Goal: Task Accomplishment & Management: Complete application form

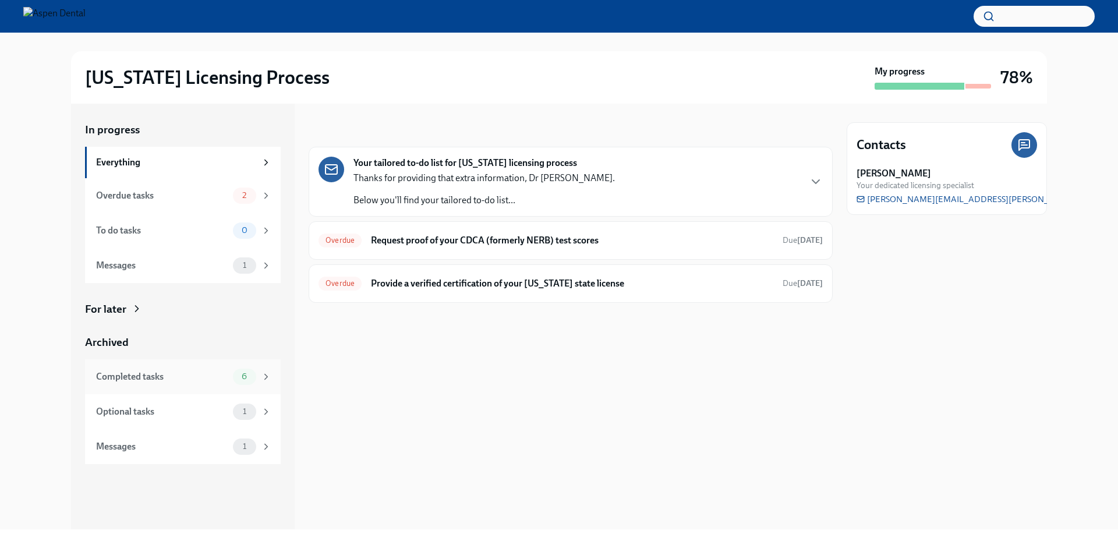
click at [169, 381] on div "Completed tasks" at bounding box center [162, 376] width 132 height 13
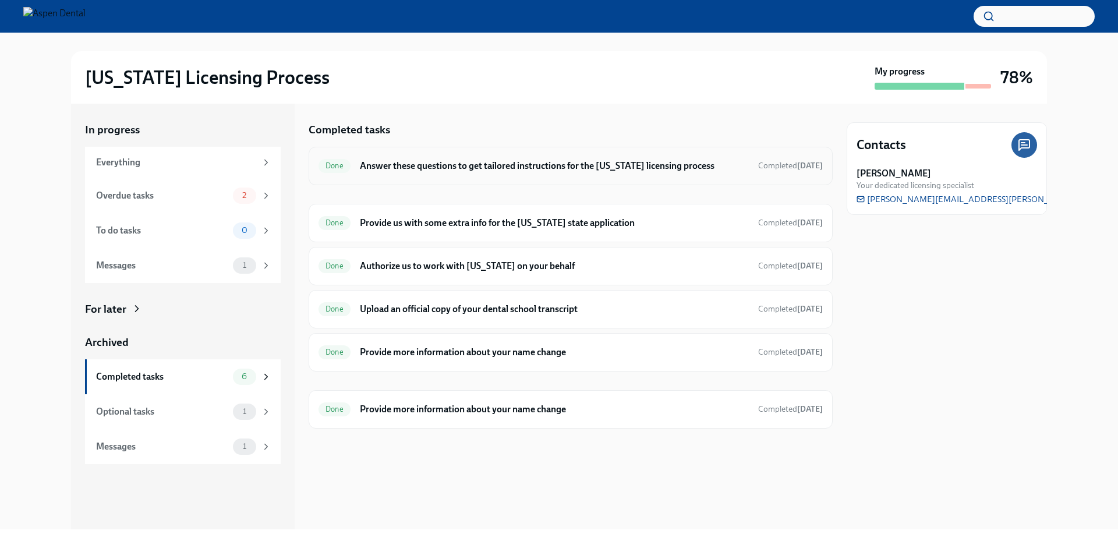
click at [436, 168] on h6 "Answer these questions to get tailored instructions for the [US_STATE] licensin…" at bounding box center [554, 166] width 389 height 13
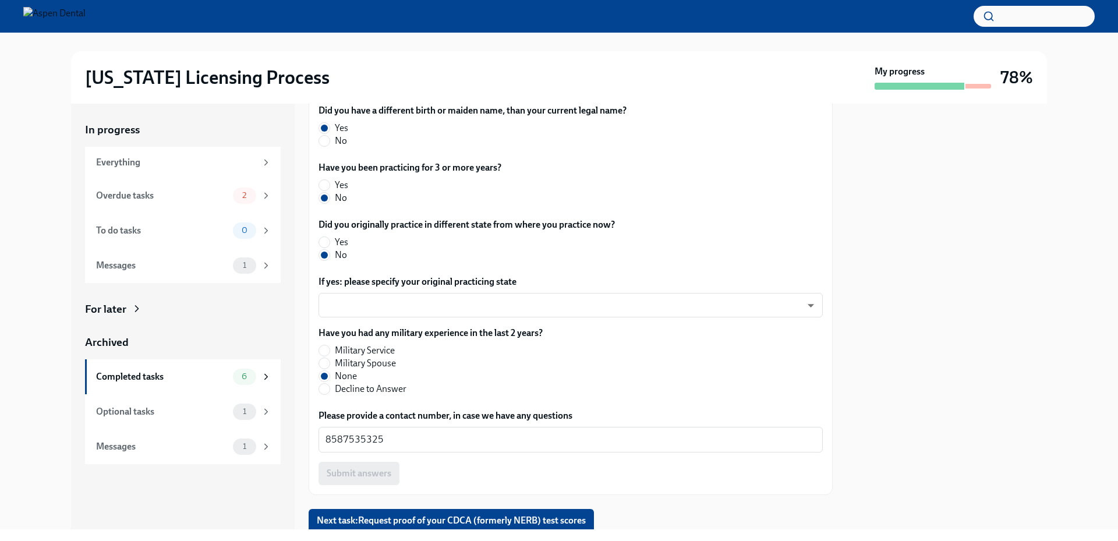
scroll to position [564, 0]
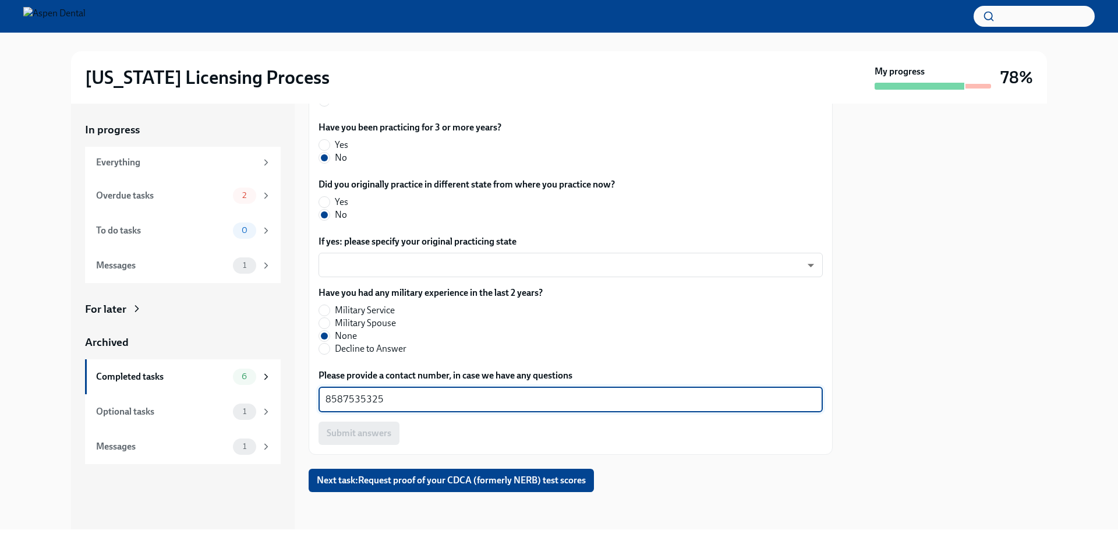
drag, startPoint x: 348, startPoint y: 397, endPoint x: 324, endPoint y: 397, distance: 23.9
click at [324, 397] on div "8587535325 x ​" at bounding box center [570, 400] width 504 height 26
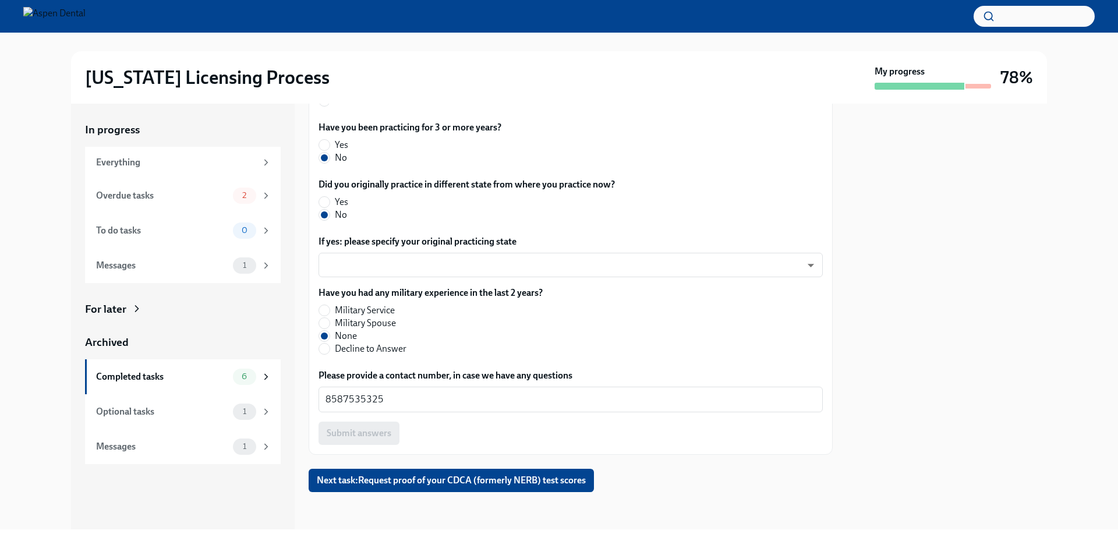
click at [663, 330] on div "Have you had any military experience in the last 2 years? Military Service Mili…" at bounding box center [570, 320] width 504 height 69
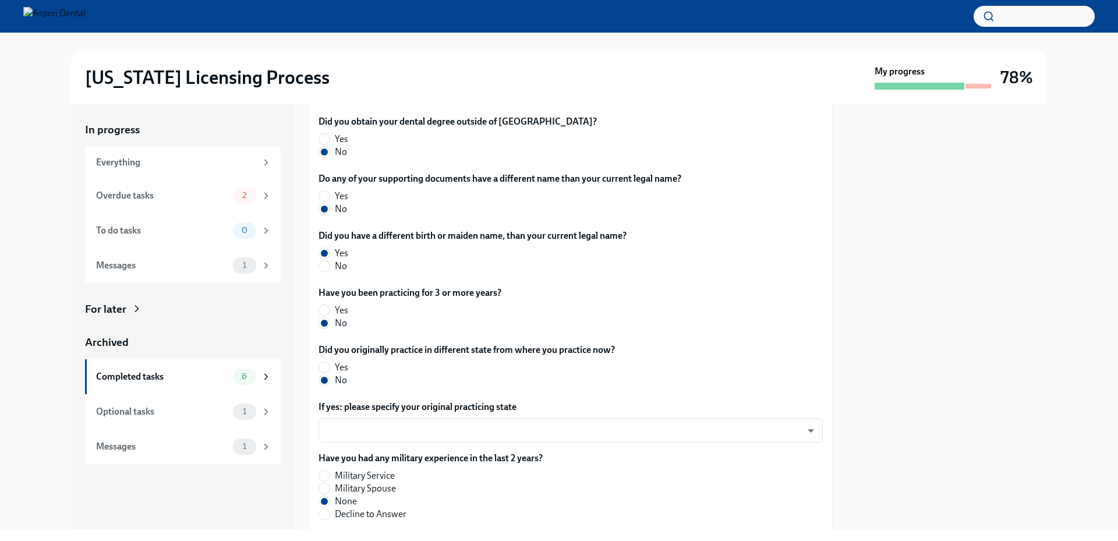
scroll to position [331, 0]
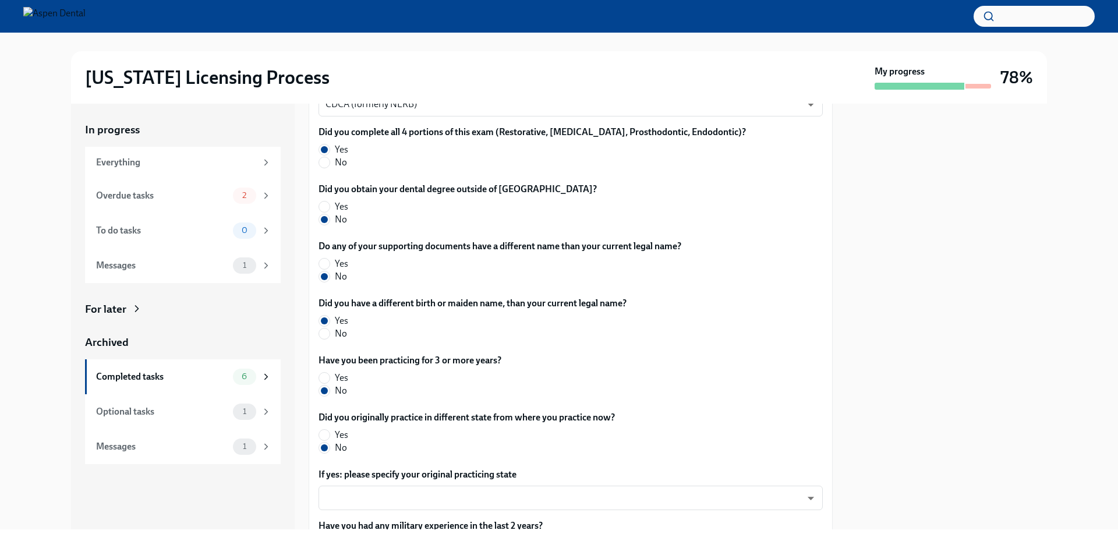
click at [1069, 100] on div "Illinois Licensing Process My progress 78%" at bounding box center [559, 77] width 1081 height 52
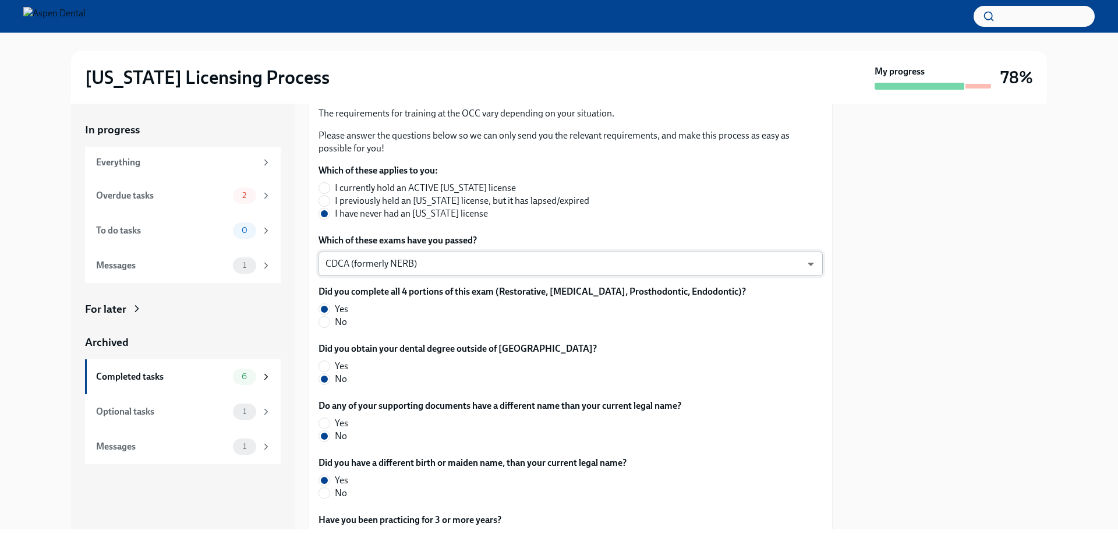
scroll to position [157, 0]
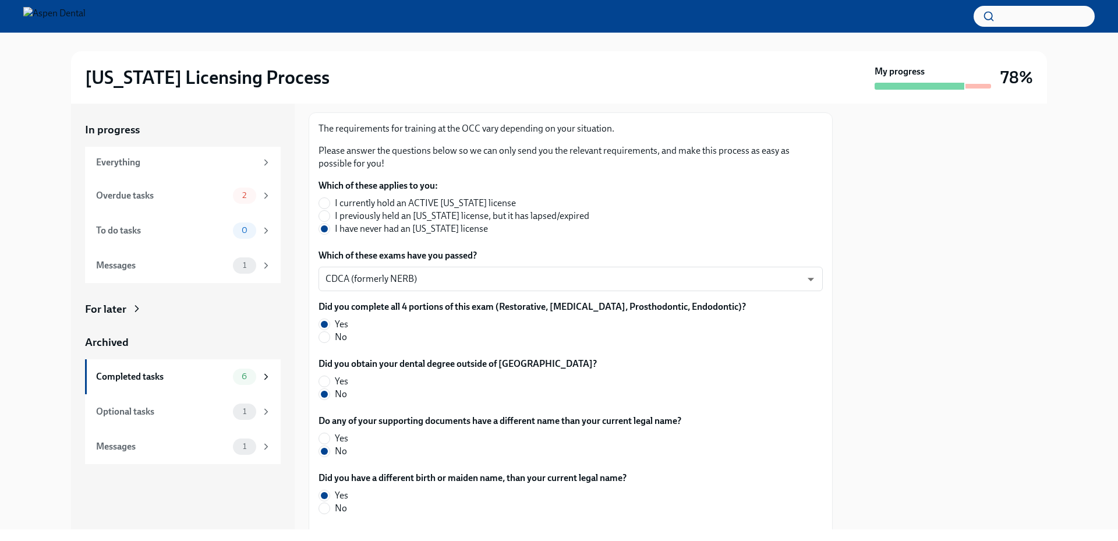
click at [24, 259] on div "In progress Everything Overdue tasks 2 To do tasks 0 Messages 1 For later Archi…" at bounding box center [559, 317] width 1081 height 426
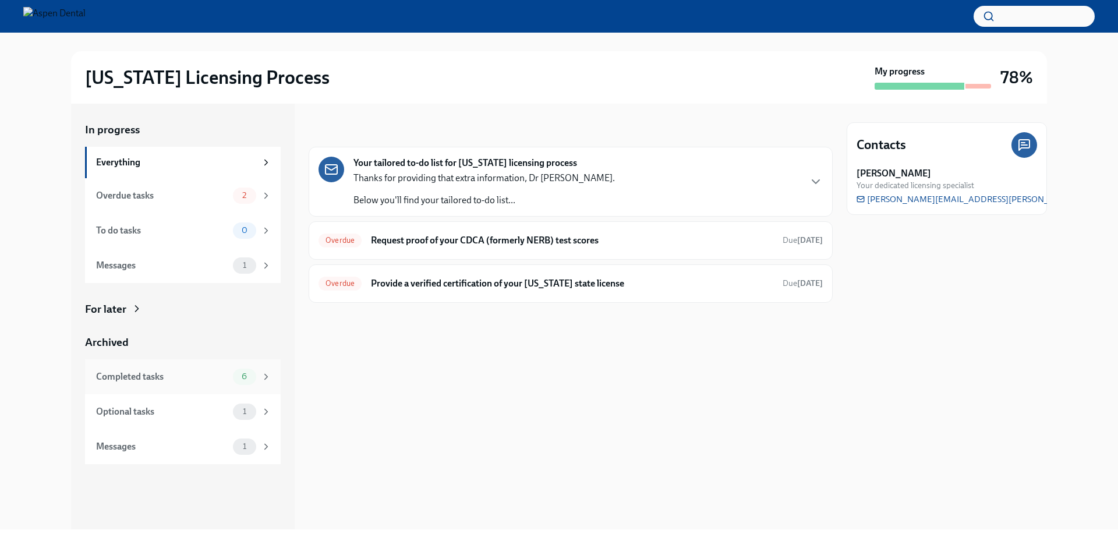
click at [217, 376] on div "Completed tasks" at bounding box center [162, 376] width 132 height 13
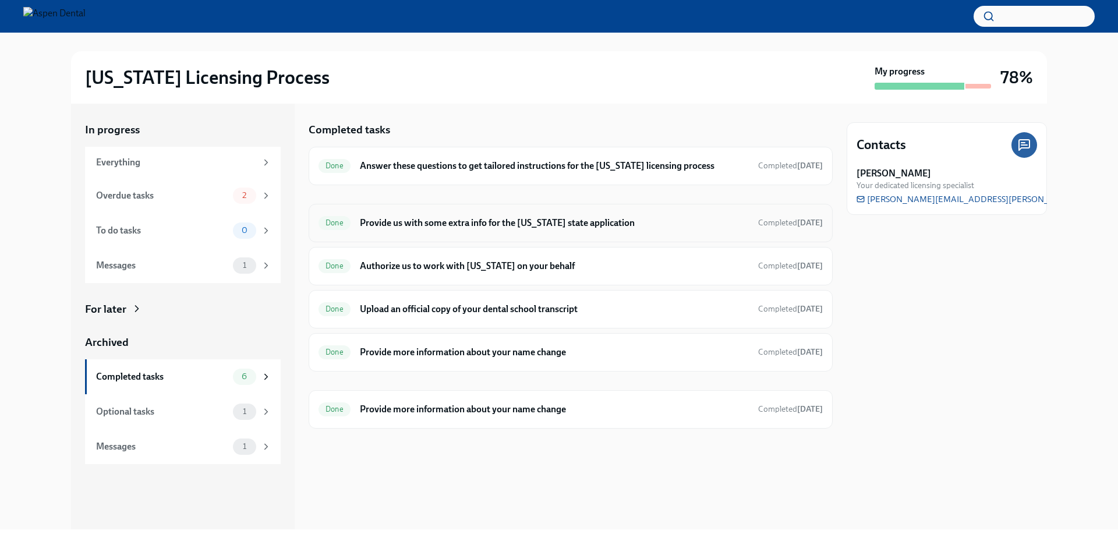
click at [492, 228] on h6 "Provide us with some extra info for the [US_STATE] state application" at bounding box center [554, 223] width 389 height 13
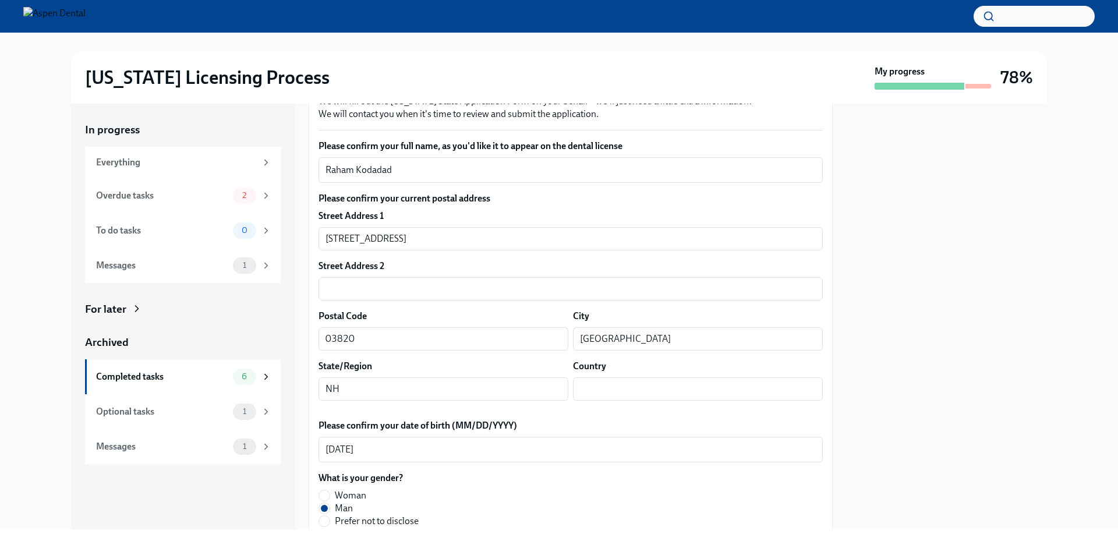
scroll to position [291, 0]
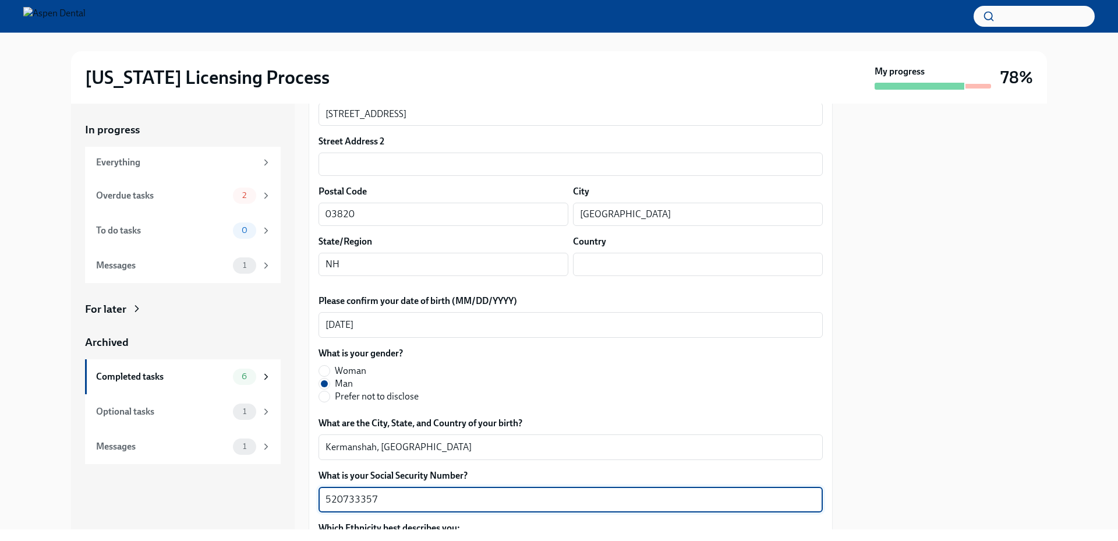
drag, startPoint x: 385, startPoint y: 497, endPoint x: 285, endPoint y: 488, distance: 100.5
click at [286, 488] on div "In progress Everything Overdue tasks 2 To do tasks 0 Messages 1 For later Archi…" at bounding box center [559, 317] width 976 height 426
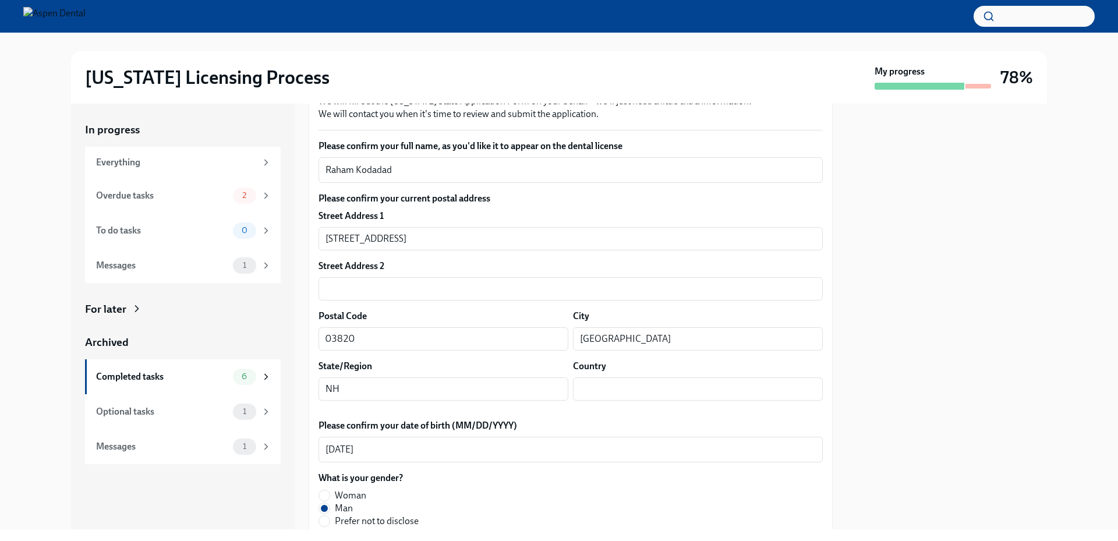
scroll to position [0, 0]
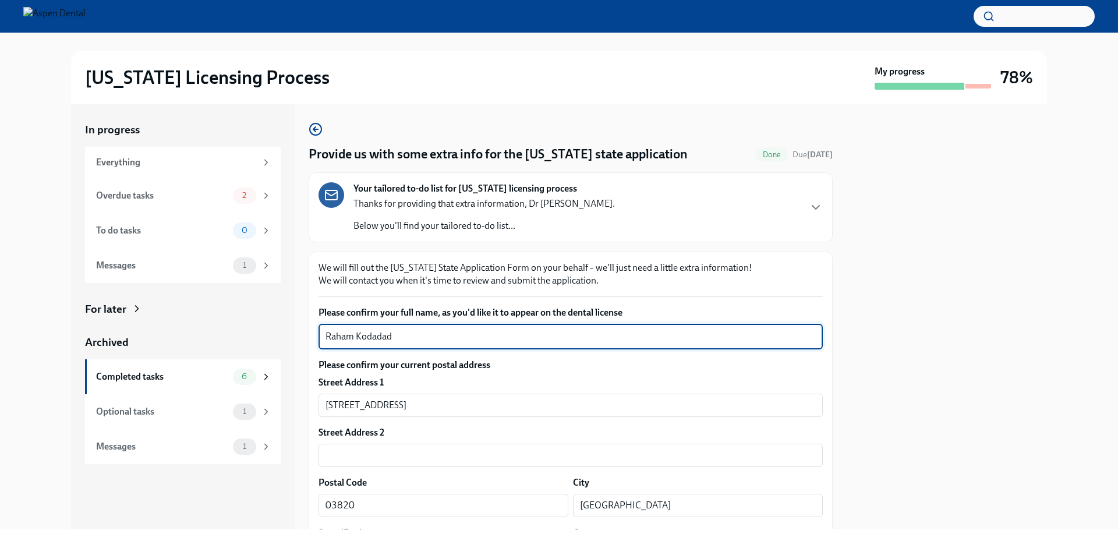
drag, startPoint x: 406, startPoint y: 338, endPoint x: 310, endPoint y: 341, distance: 96.7
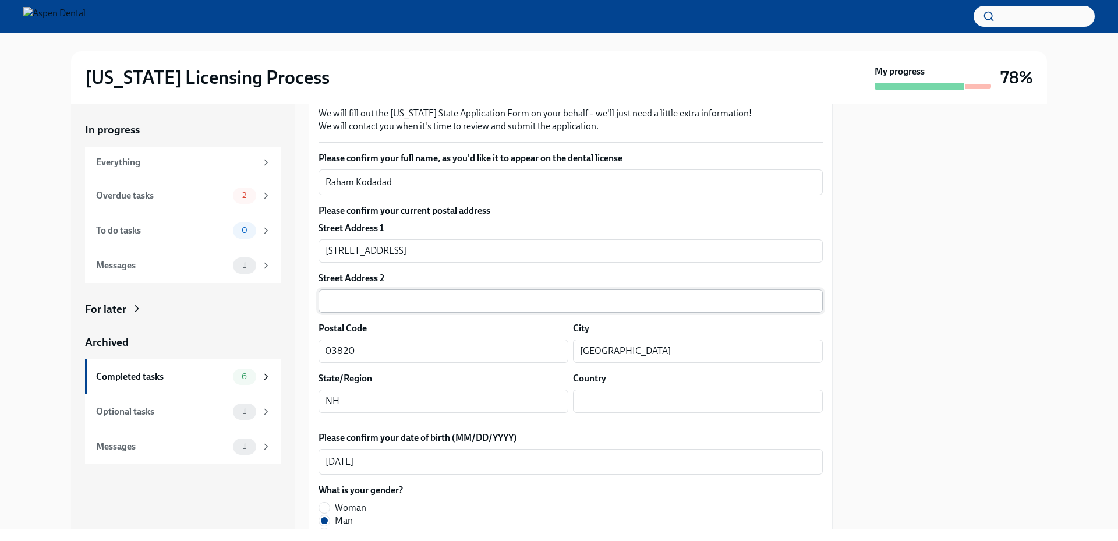
scroll to position [175, 0]
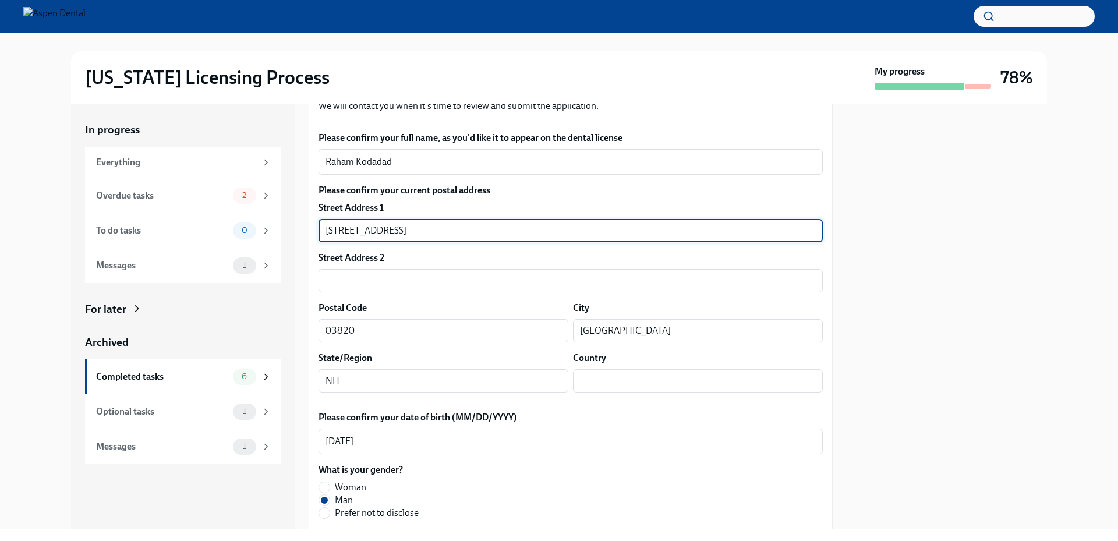
drag, startPoint x: 399, startPoint y: 229, endPoint x: 307, endPoint y: 229, distance: 92.0
click at [307, 229] on div "In progress Everything Overdue tasks 2 To do tasks 0 Messages 1 For later Archi…" at bounding box center [559, 317] width 976 height 426
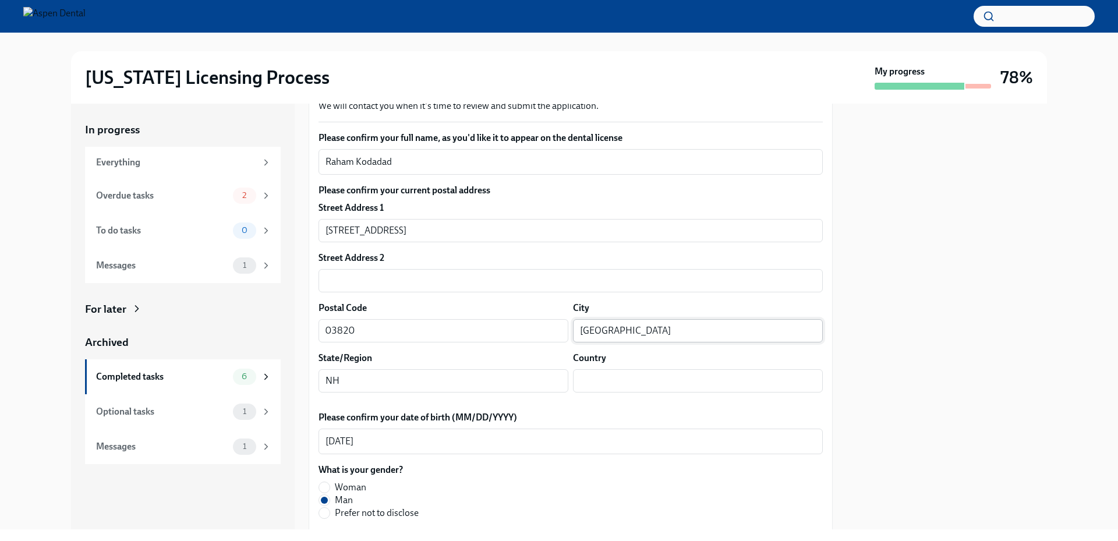
click at [586, 332] on input "[GEOGRAPHIC_DATA]" at bounding box center [698, 330] width 250 height 23
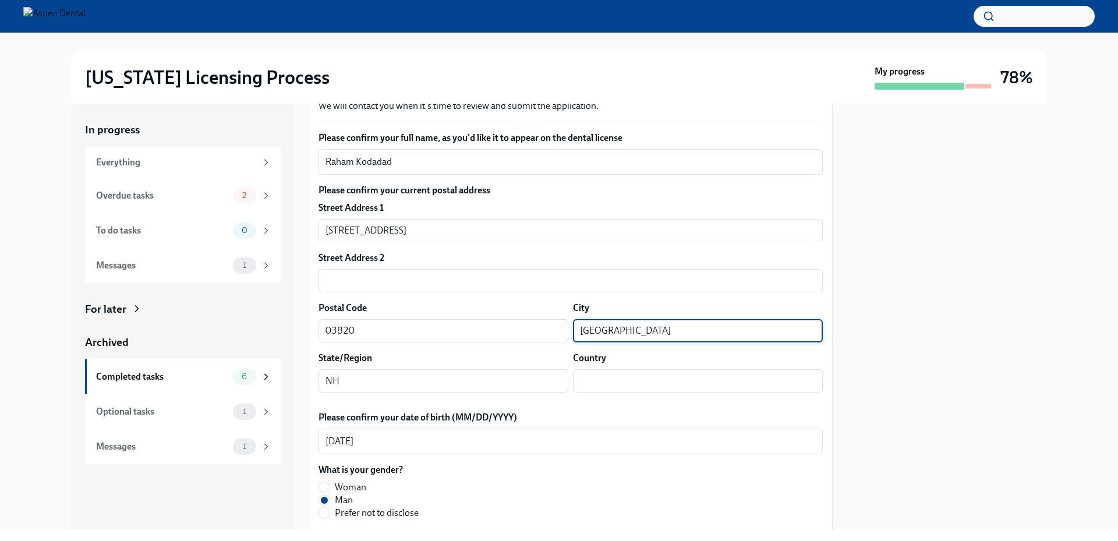
click at [586, 332] on input "[GEOGRAPHIC_DATA]" at bounding box center [698, 330] width 250 height 23
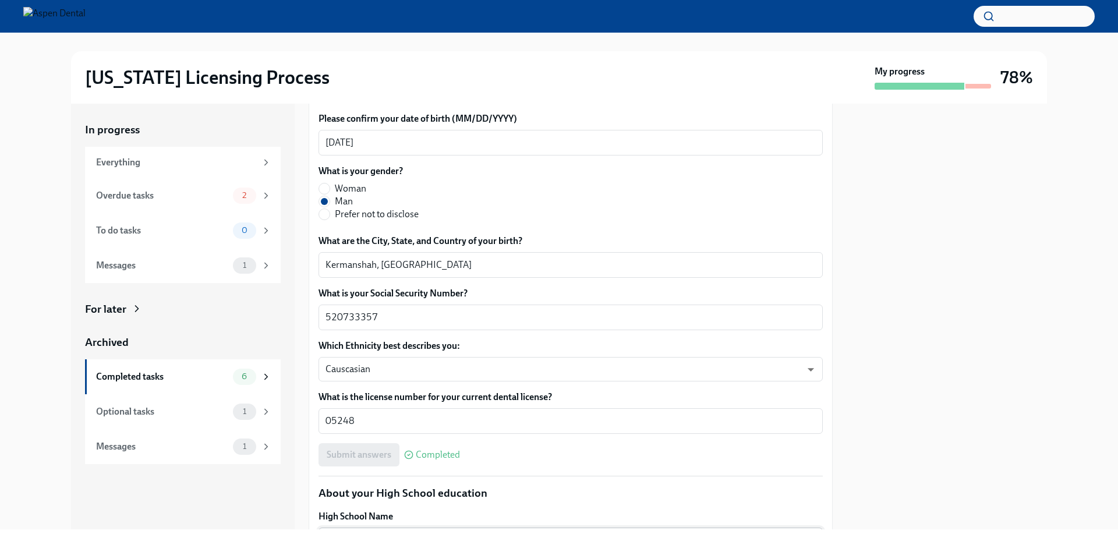
scroll to position [408, 0]
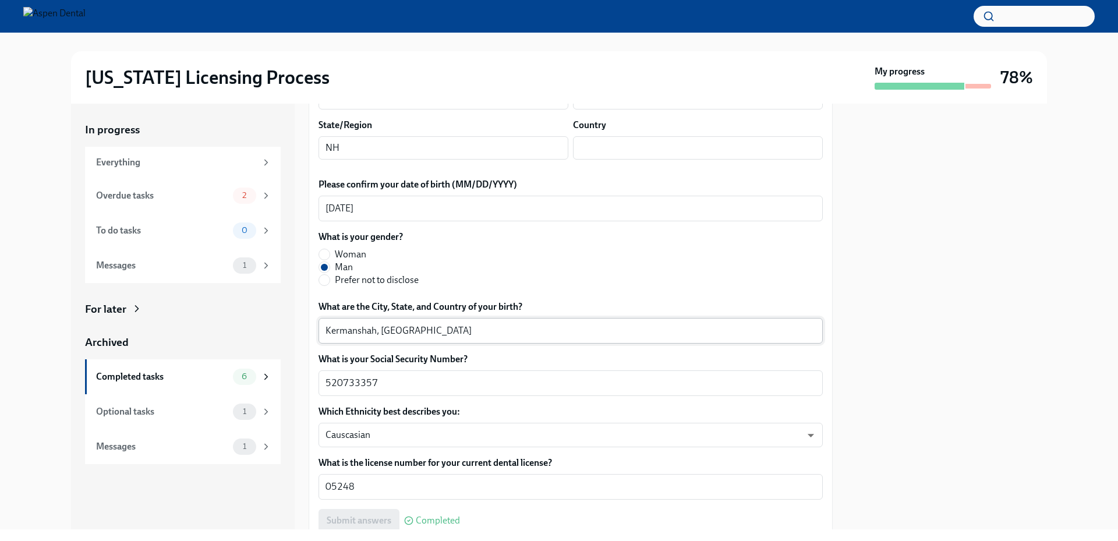
click at [340, 329] on textarea "Kermanshah, [GEOGRAPHIC_DATA]" at bounding box center [570, 331] width 490 height 14
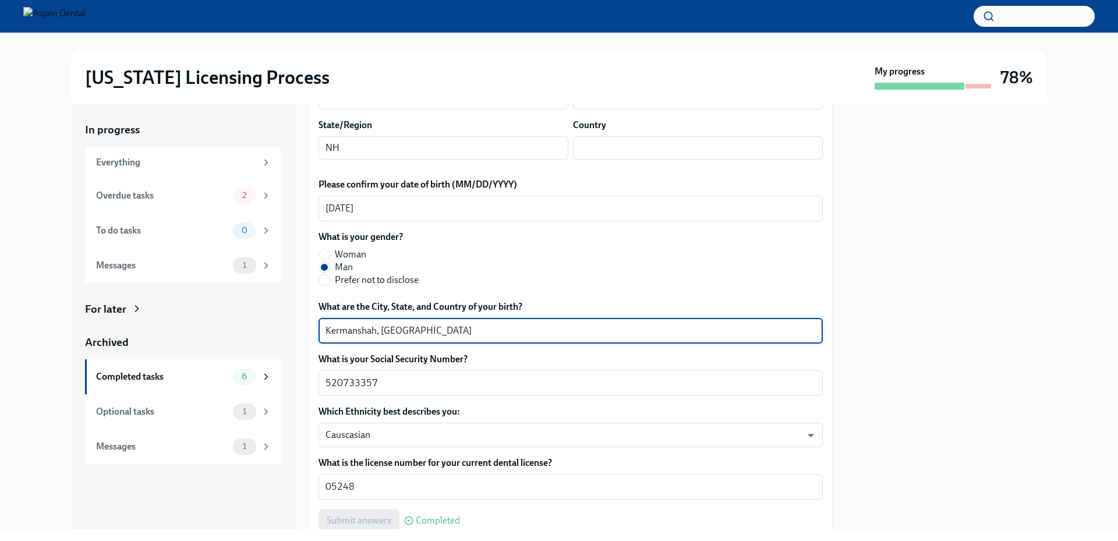
click at [340, 329] on textarea "Kermanshah, [GEOGRAPHIC_DATA]" at bounding box center [570, 331] width 490 height 14
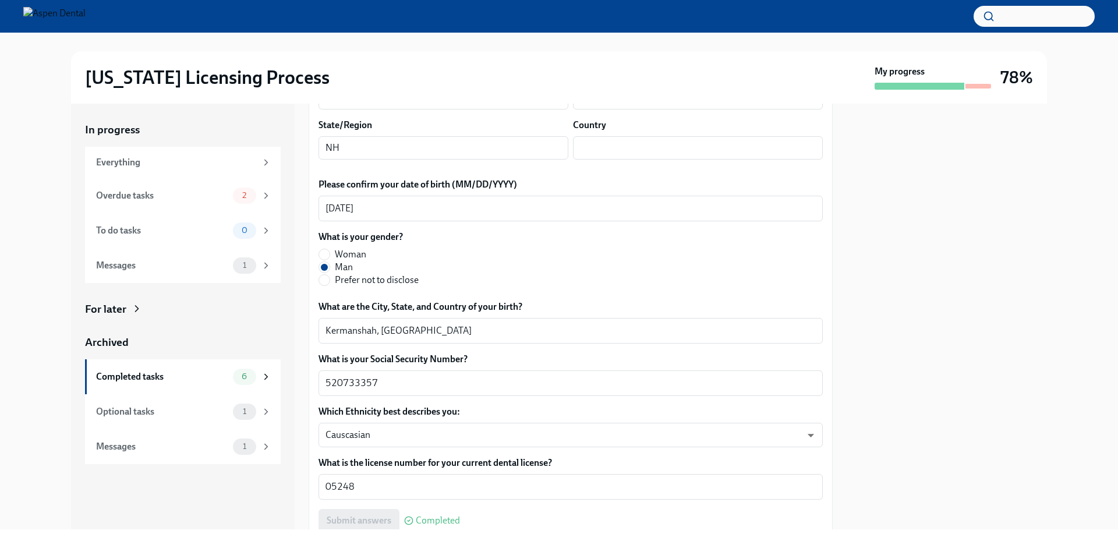
click at [615, 61] on div "[US_STATE] Licensing Process My progress 78%" at bounding box center [559, 77] width 976 height 52
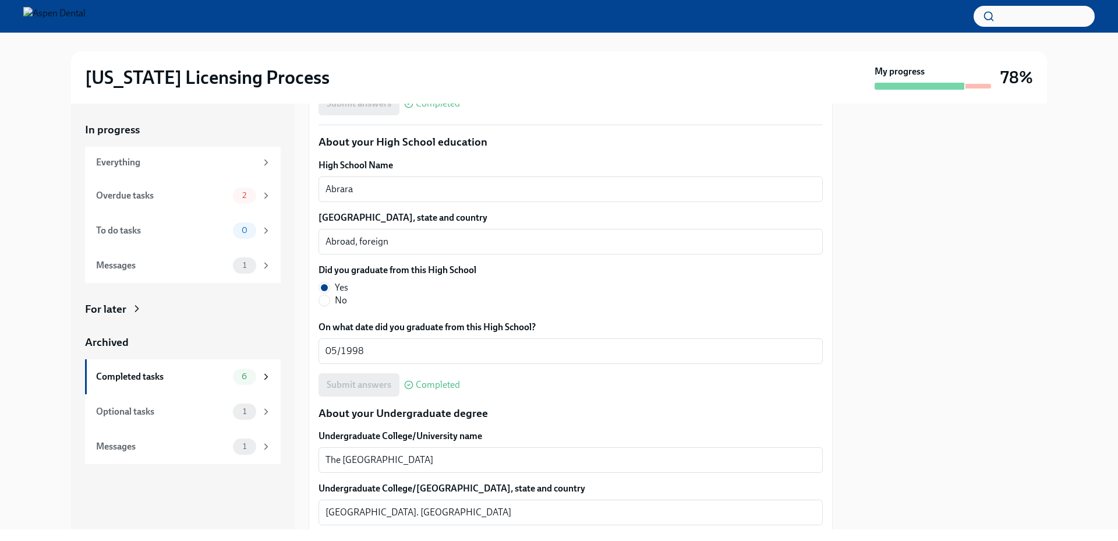
scroll to position [803, 0]
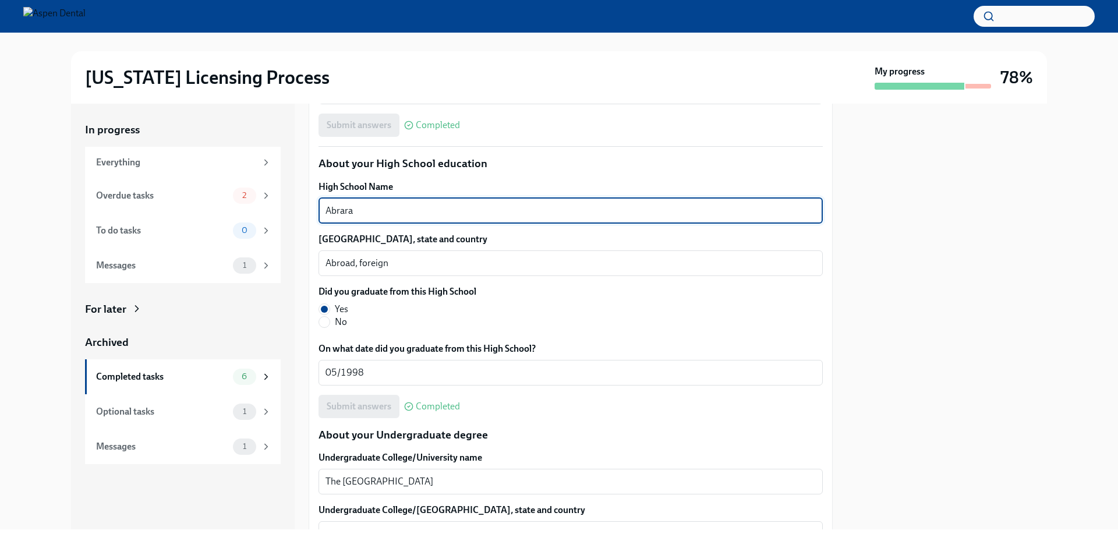
drag, startPoint x: 371, startPoint y: 211, endPoint x: 321, endPoint y: 207, distance: 50.2
click at [321, 207] on div "Abrara x ​" at bounding box center [570, 211] width 504 height 26
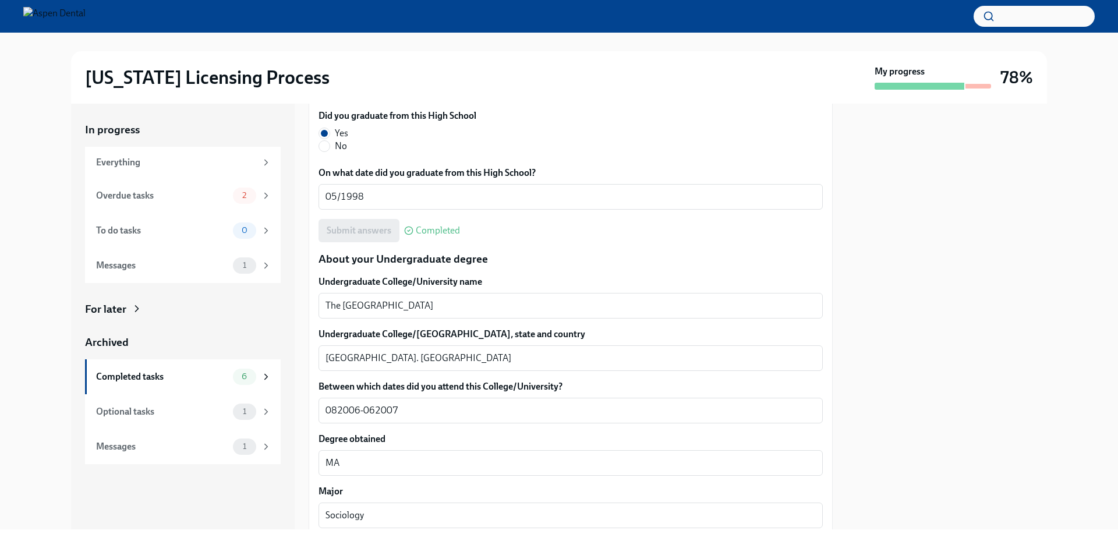
scroll to position [1036, 0]
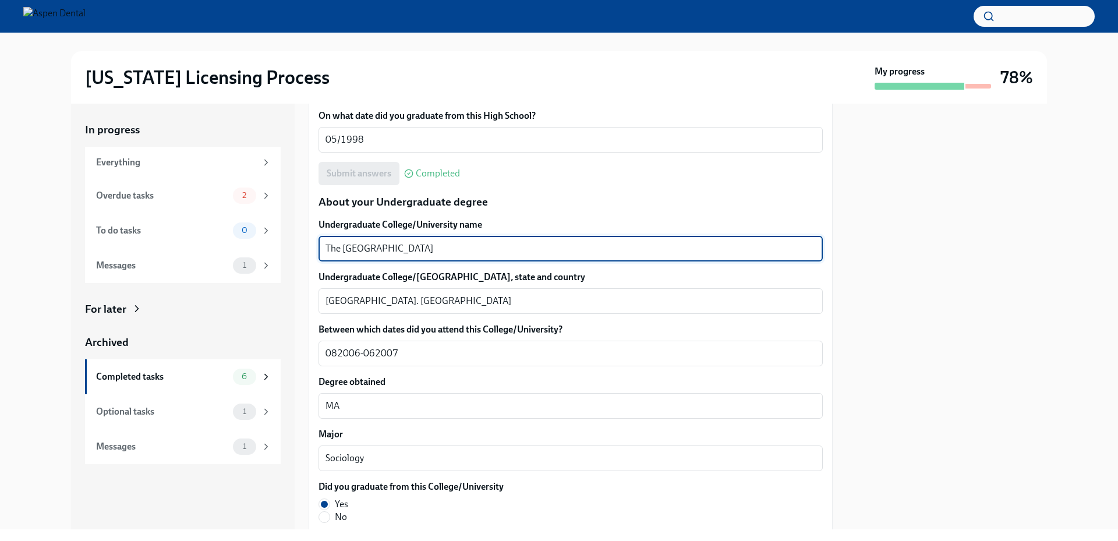
drag, startPoint x: 430, startPoint y: 247, endPoint x: 321, endPoint y: 234, distance: 109.1
click at [321, 234] on div "Undergraduate College/University name The [GEOGRAPHIC_DATA] x ​" at bounding box center [570, 239] width 504 height 43
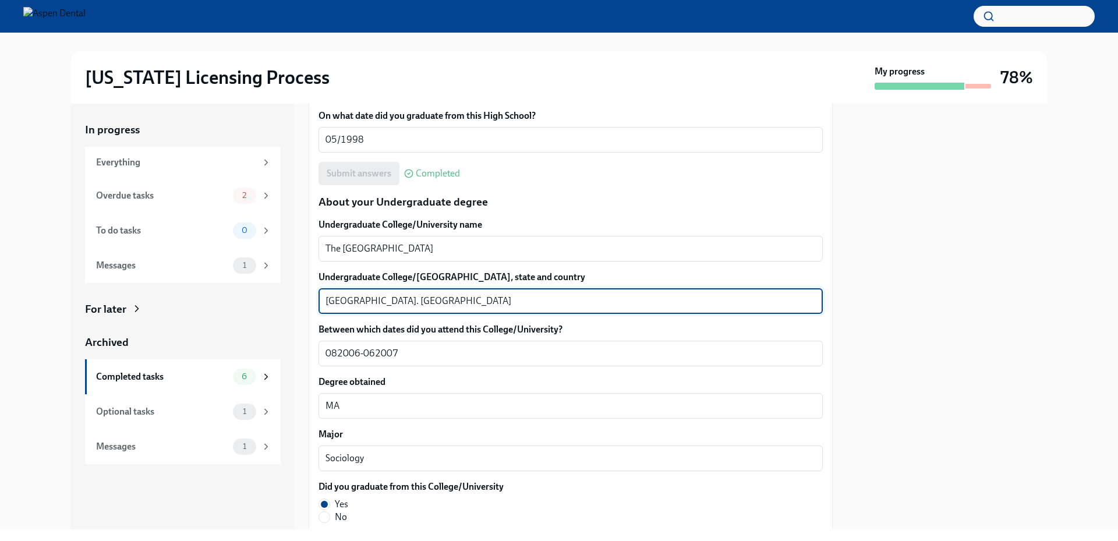
click at [339, 300] on textarea "[GEOGRAPHIC_DATA]. [GEOGRAPHIC_DATA]" at bounding box center [570, 301] width 490 height 14
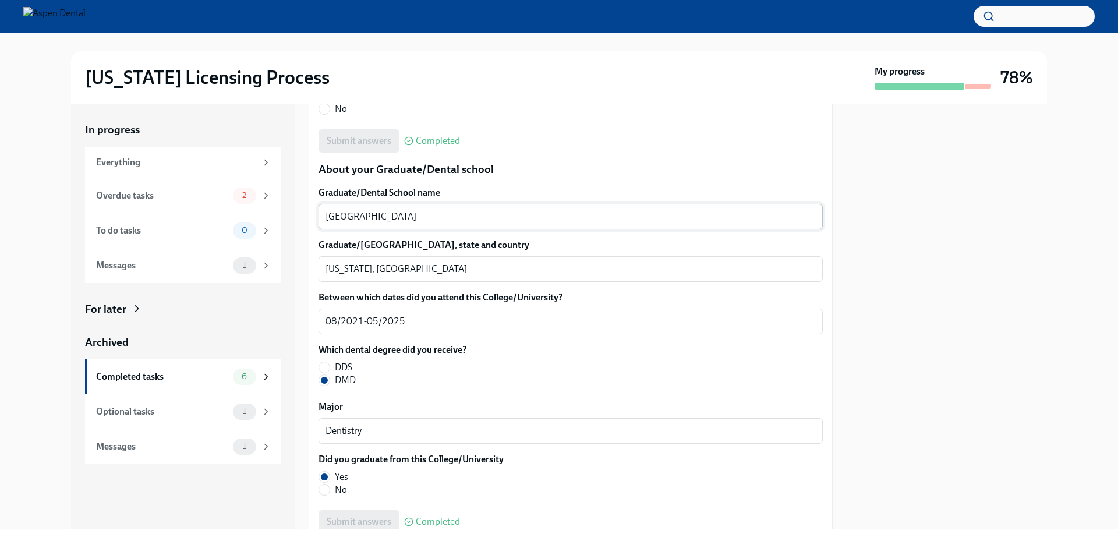
scroll to position [1443, 0]
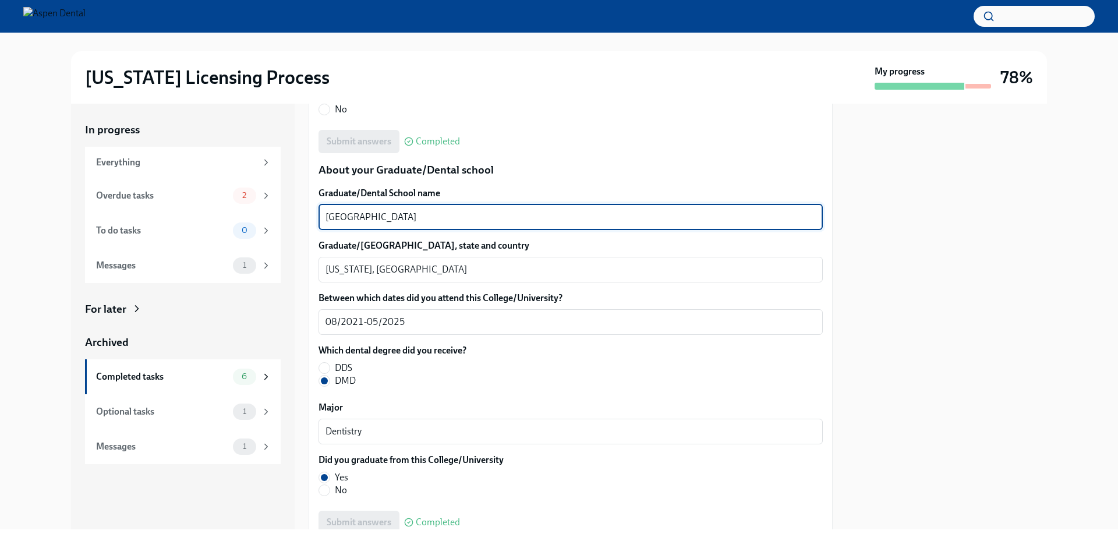
drag, startPoint x: 459, startPoint y: 218, endPoint x: 317, endPoint y: 209, distance: 142.9
click at [317, 209] on div "We will fill out the [US_STATE] State Application Form on your behalf – we'll j…" at bounding box center [571, 61] width 524 height 2507
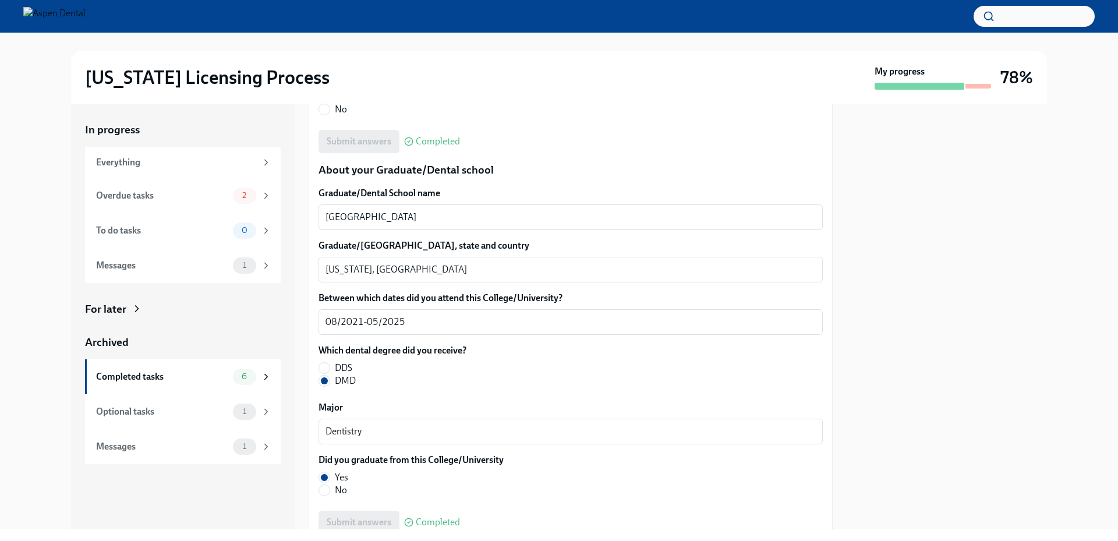
click at [16, 129] on div "[US_STATE] Licensing Process My progress 78% In progress Everything Overdue tas…" at bounding box center [559, 281] width 1118 height 497
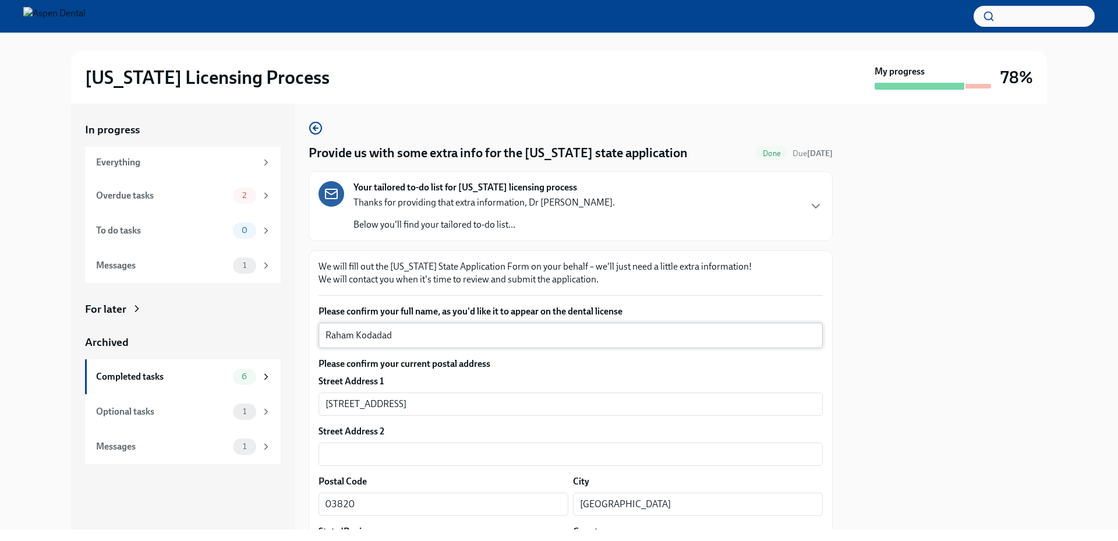
scroll to position [0, 0]
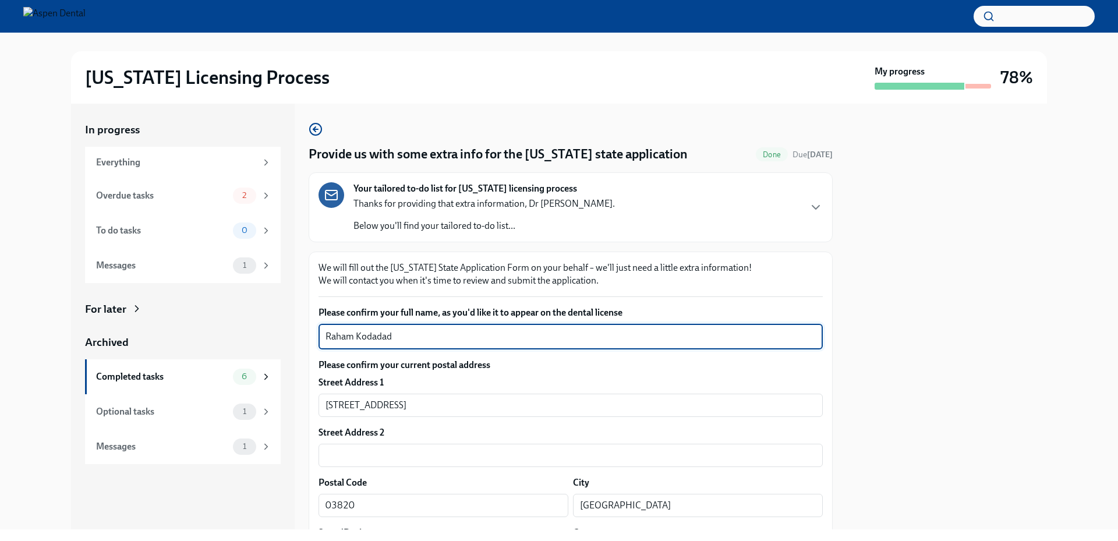
drag, startPoint x: 405, startPoint y: 339, endPoint x: 321, endPoint y: 335, distance: 83.9
click at [321, 335] on div "Raham Kodadad x ​" at bounding box center [570, 337] width 504 height 26
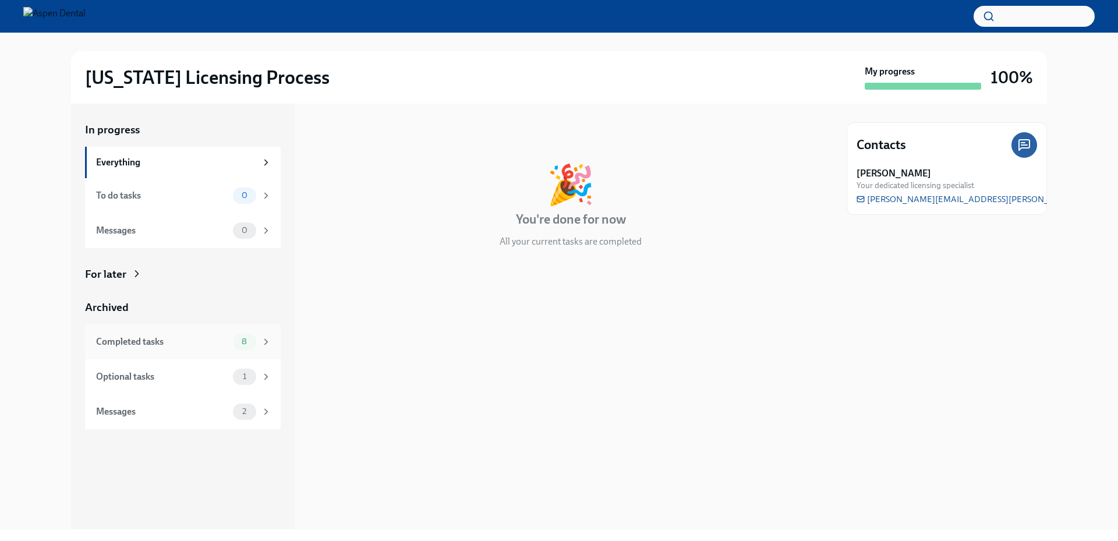
click at [193, 340] on div "Completed tasks" at bounding box center [162, 341] width 132 height 13
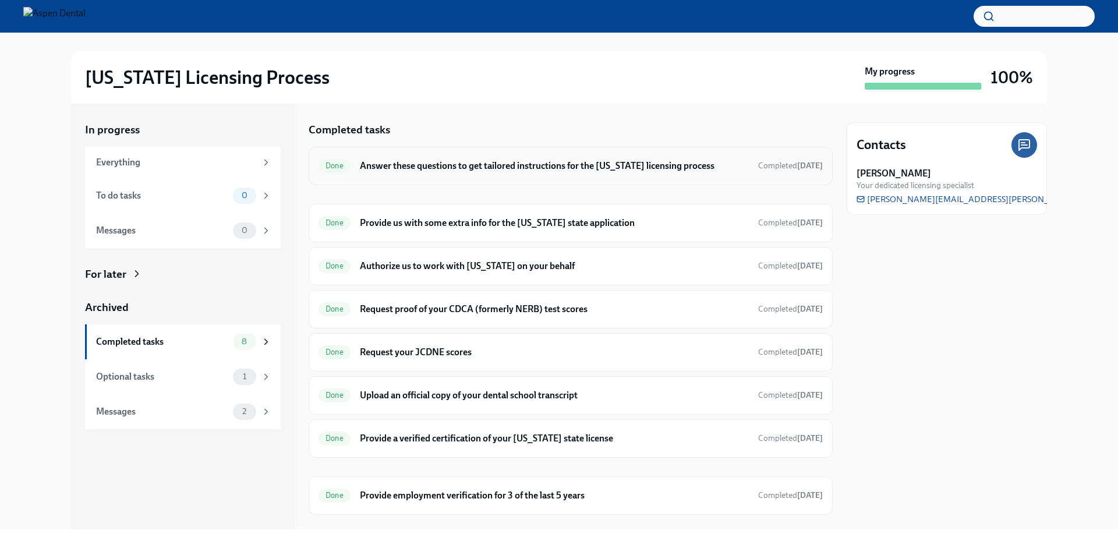
click at [489, 171] on h6 "Answer these questions to get tailored instructions for the [US_STATE] licensin…" at bounding box center [554, 166] width 389 height 13
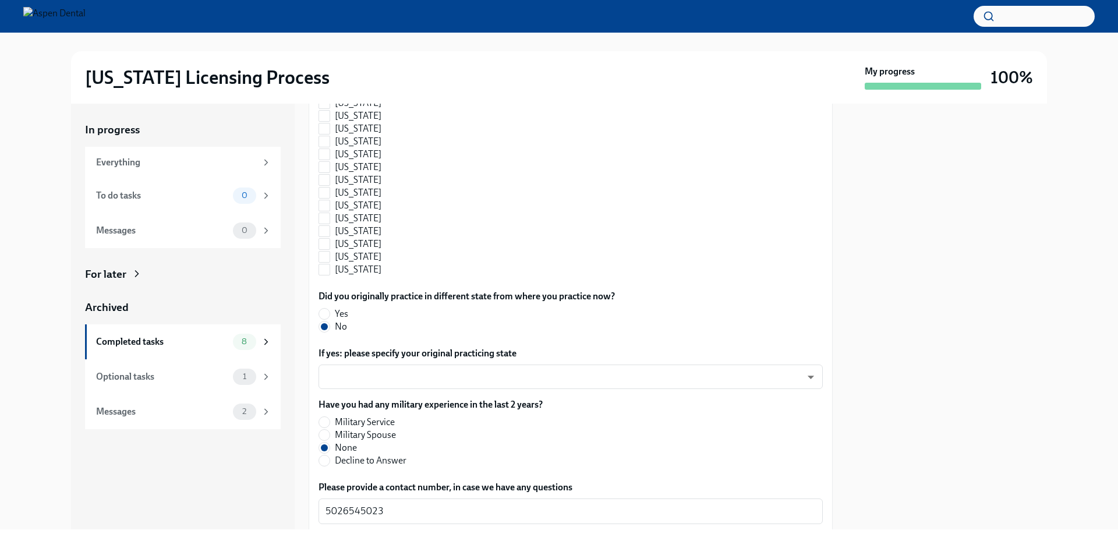
scroll to position [1223, 0]
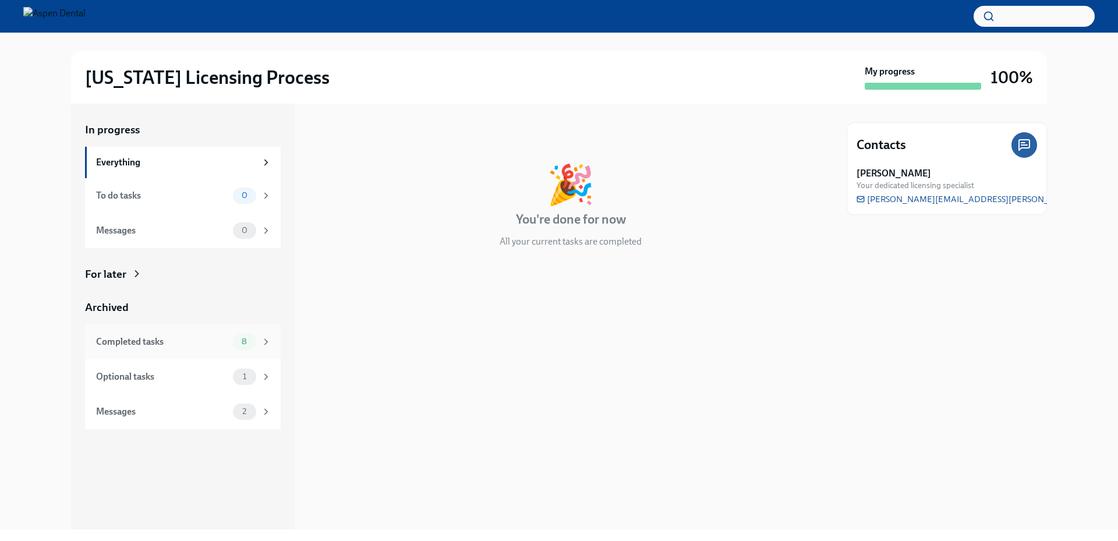
click at [189, 331] on div "Completed tasks 8" at bounding box center [183, 341] width 196 height 35
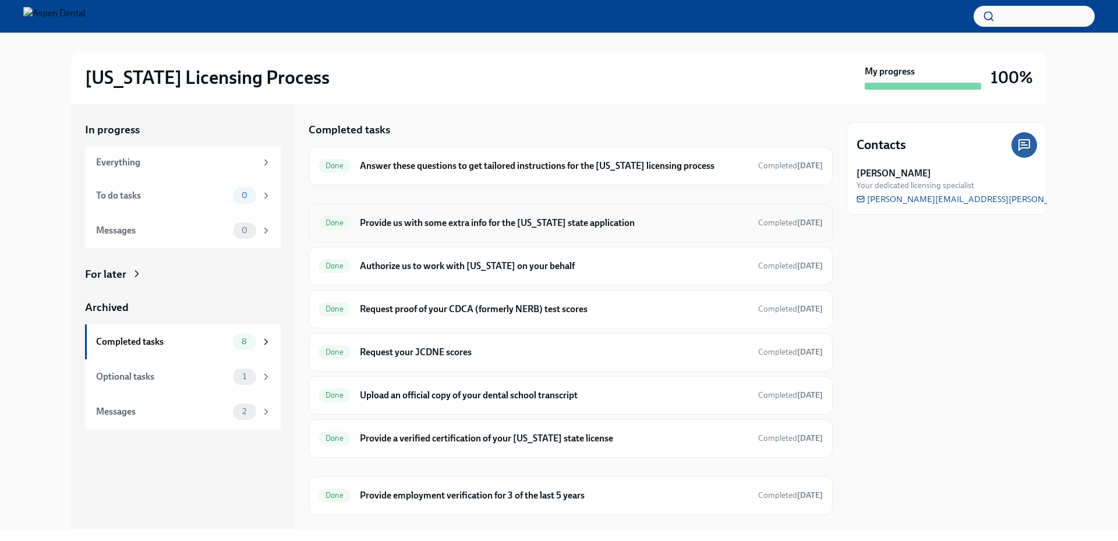
click at [484, 219] on h6 "Provide us with some extra info for the [US_STATE] state application" at bounding box center [554, 223] width 389 height 13
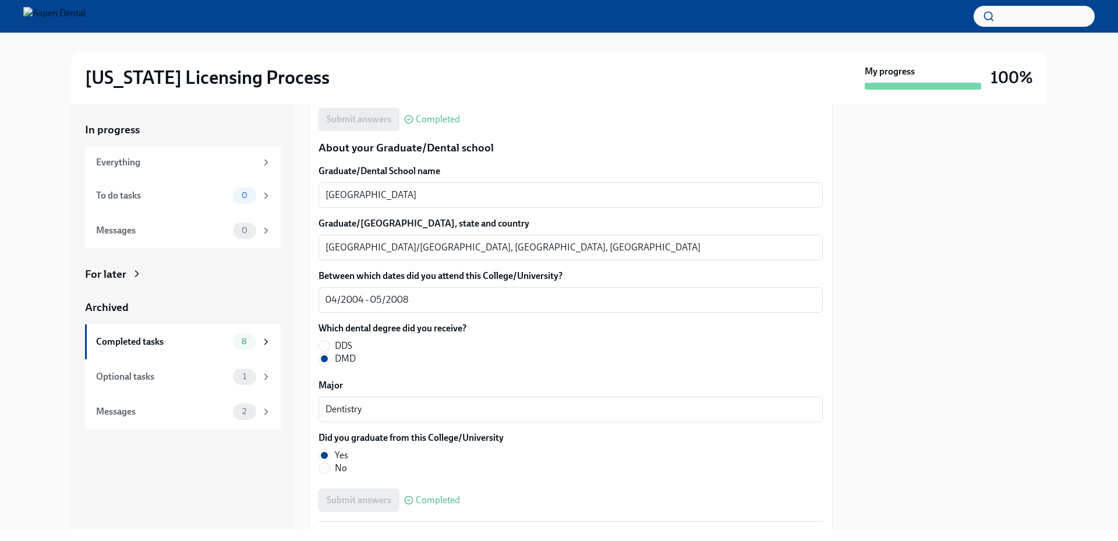
scroll to position [1464, 0]
